Goal: Find specific page/section: Find specific page/section

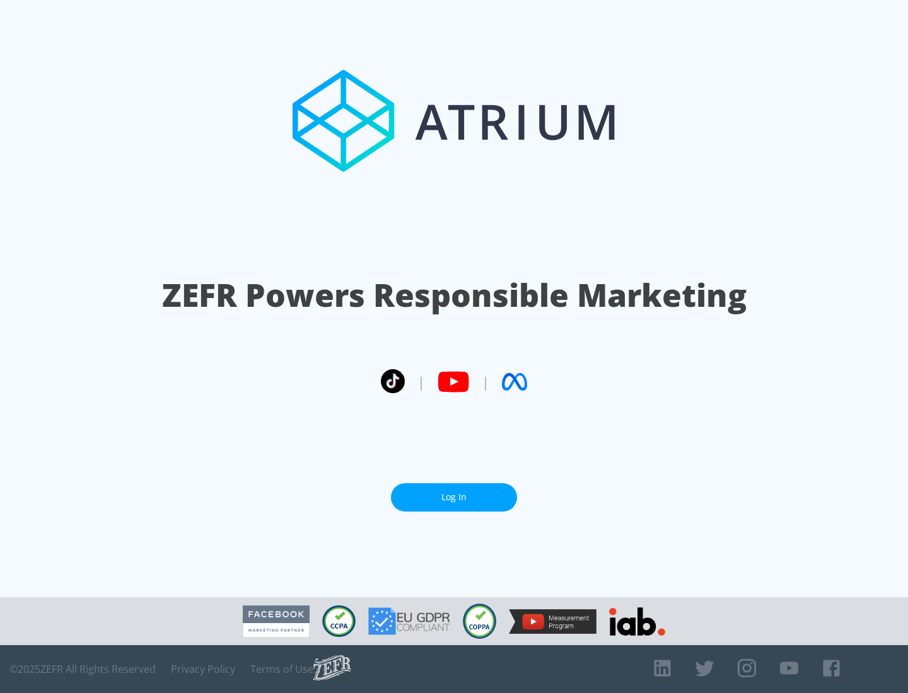
click at [454, 492] on link "Log In" at bounding box center [454, 497] width 126 height 28
